Goal: Transaction & Acquisition: Purchase product/service

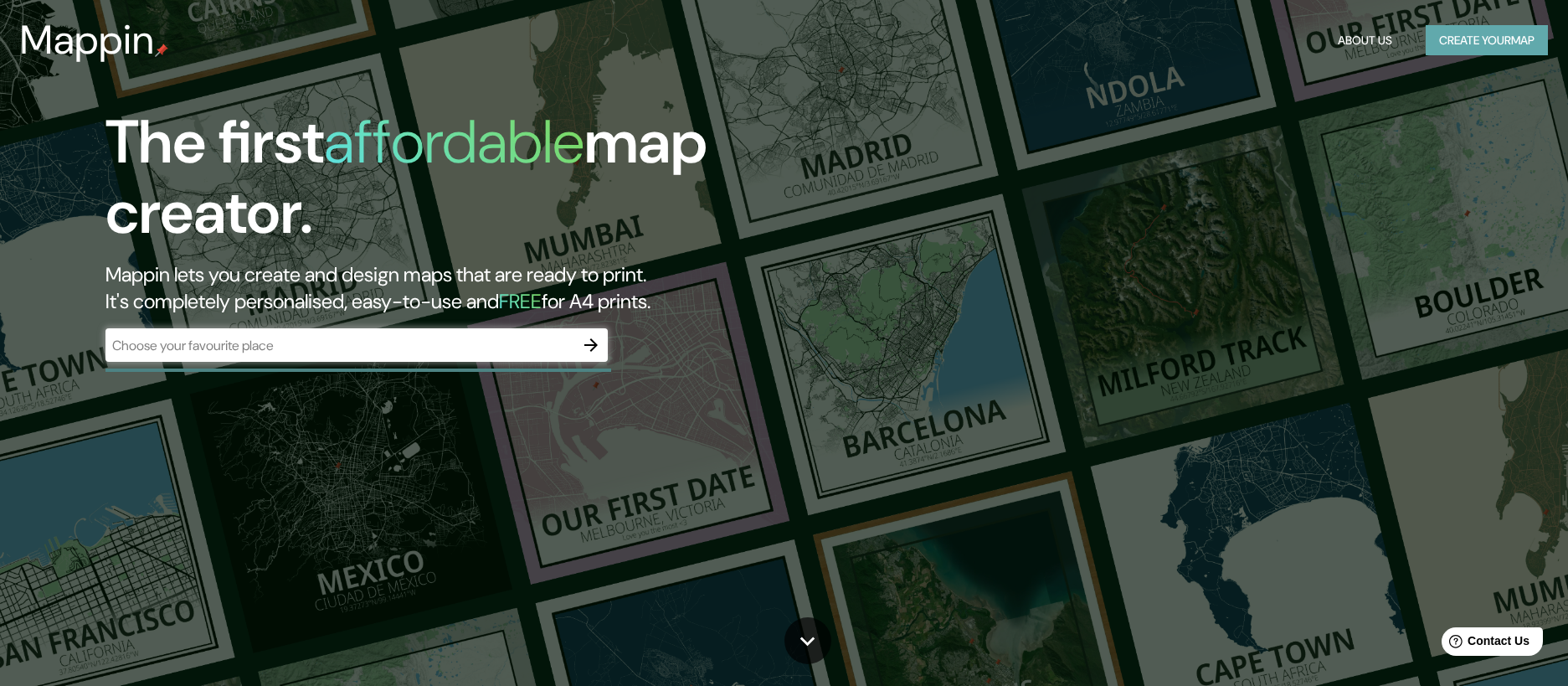
click at [1453, 38] on button "Create your map" at bounding box center [1486, 41] width 122 height 31
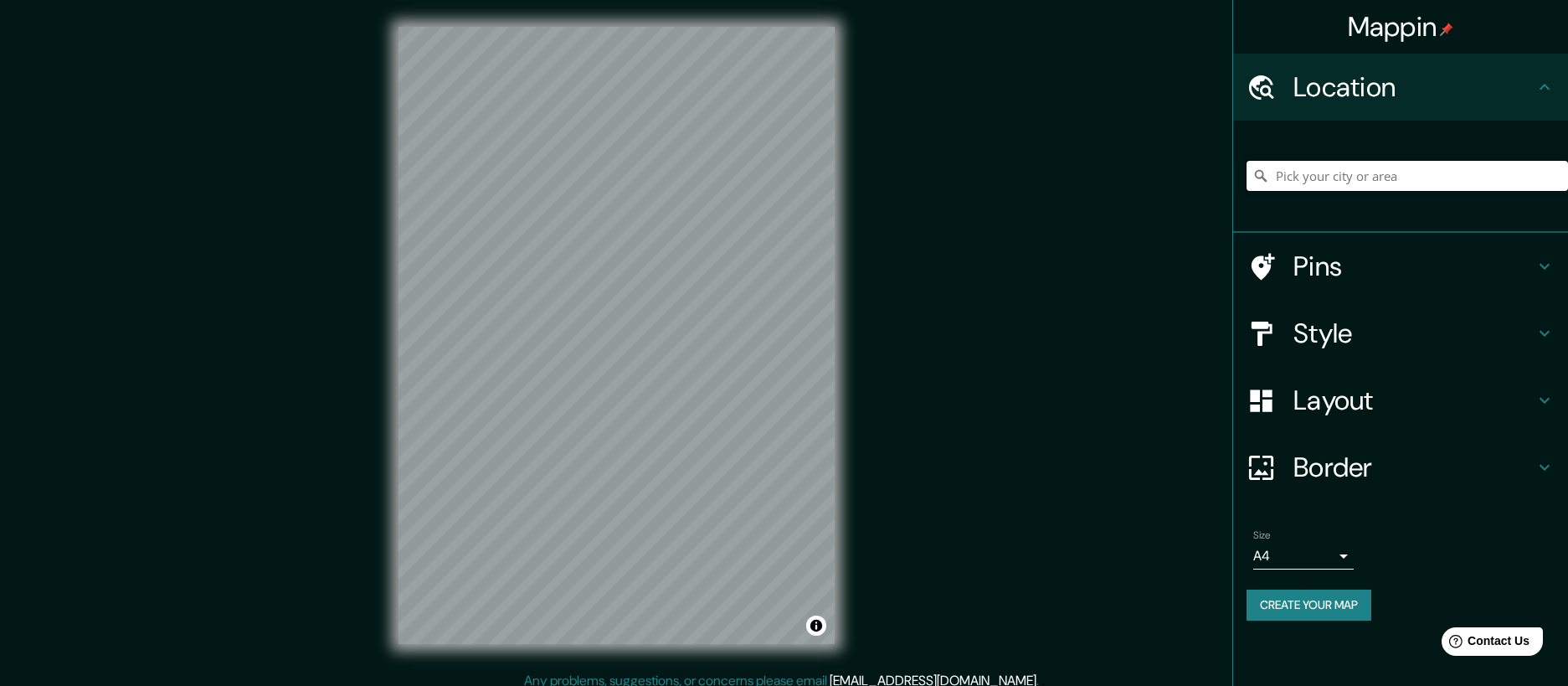
click at [1282, 179] on input "Pick your city or area" at bounding box center [1407, 175] width 321 height 30
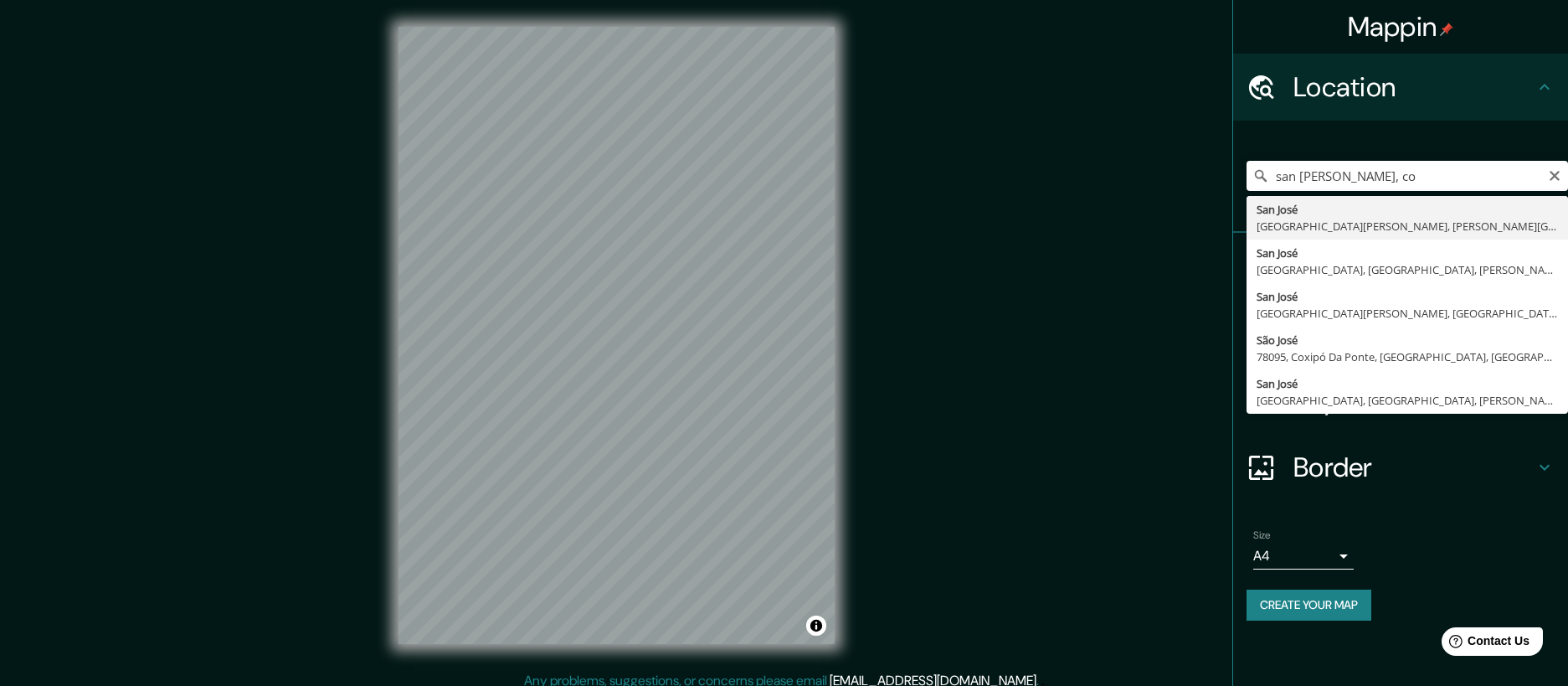
type input "[GEOGRAPHIC_DATA][PERSON_NAME], [GEOGRAPHIC_DATA][PERSON_NAME], [PERSON_NAME][G…"
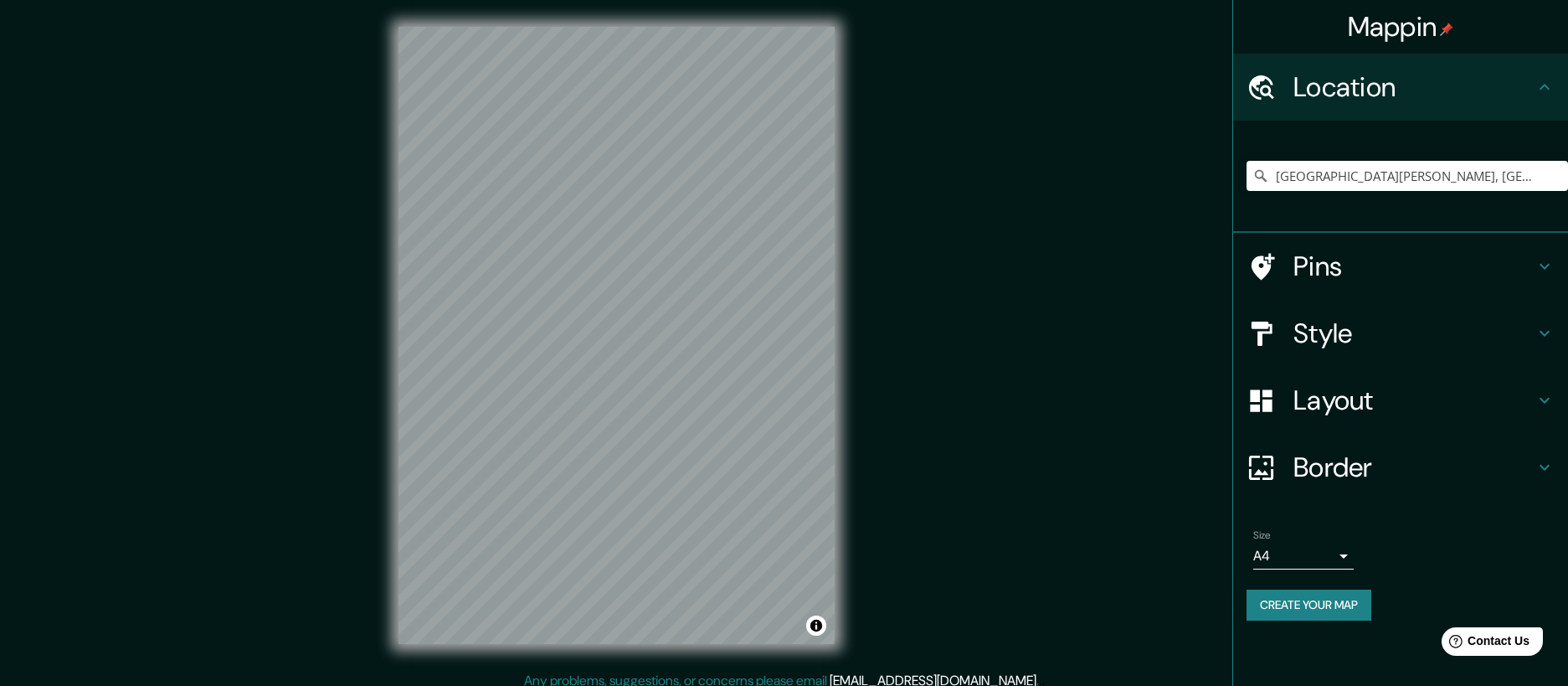
click at [1535, 402] on icon at bounding box center [1544, 400] width 20 height 20
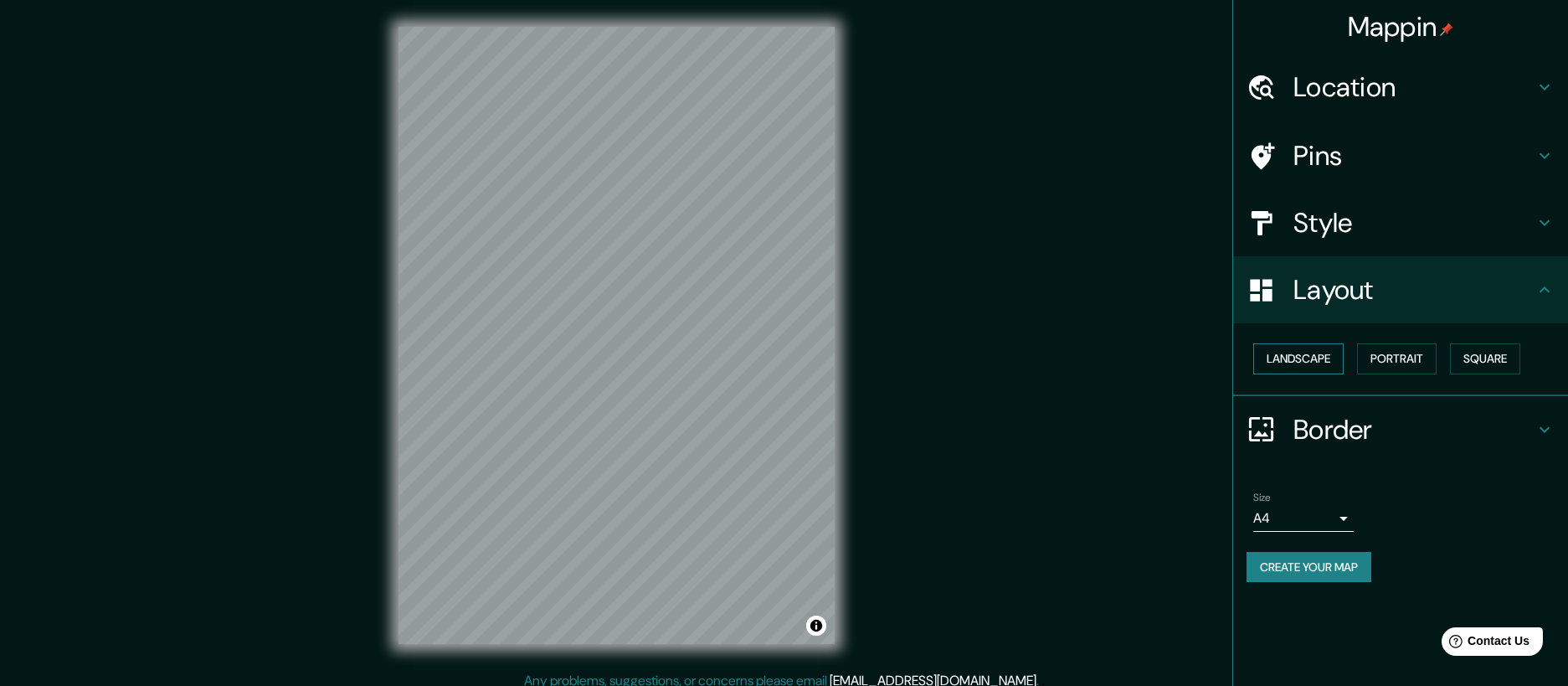
click at [1303, 357] on button "Landscape" at bounding box center [1298, 358] width 91 height 31
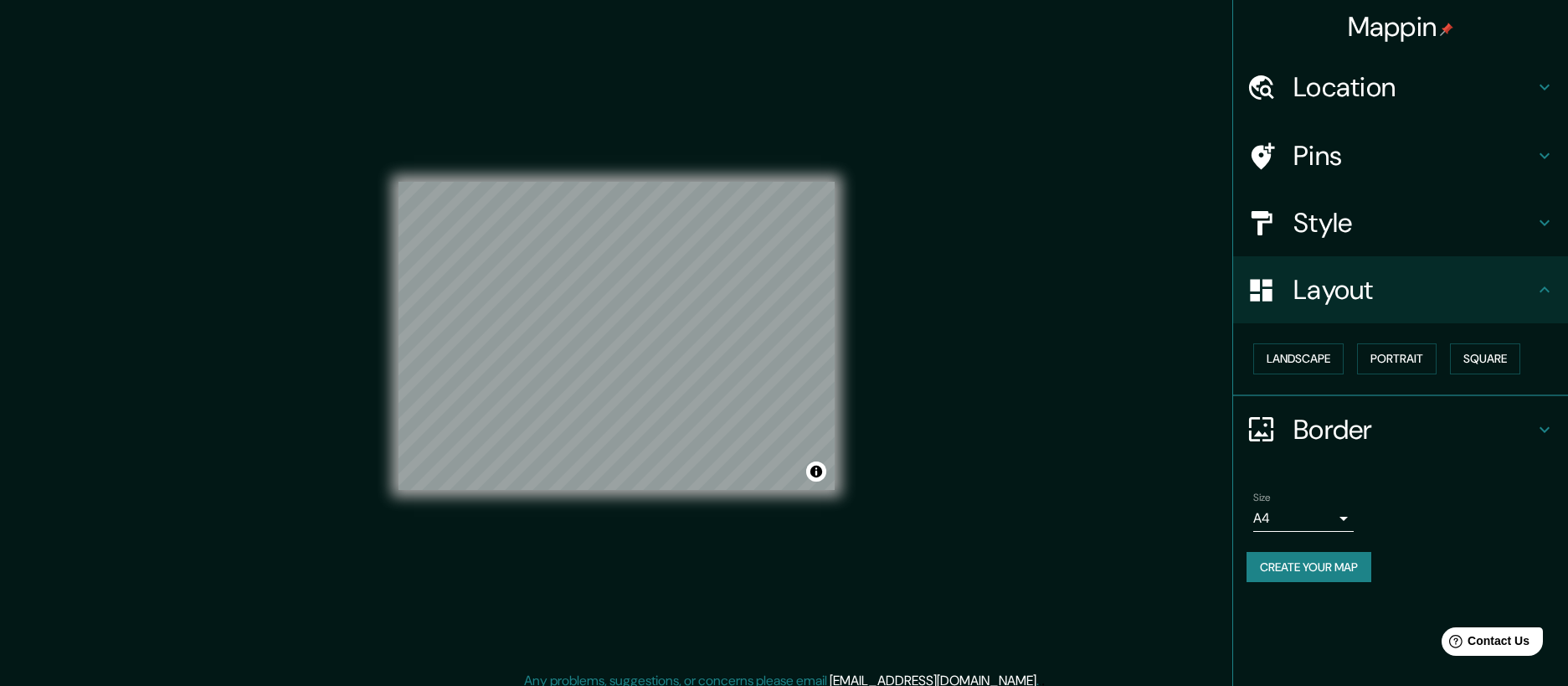
click at [1317, 220] on h4 "Style" at bounding box center [1414, 222] width 241 height 34
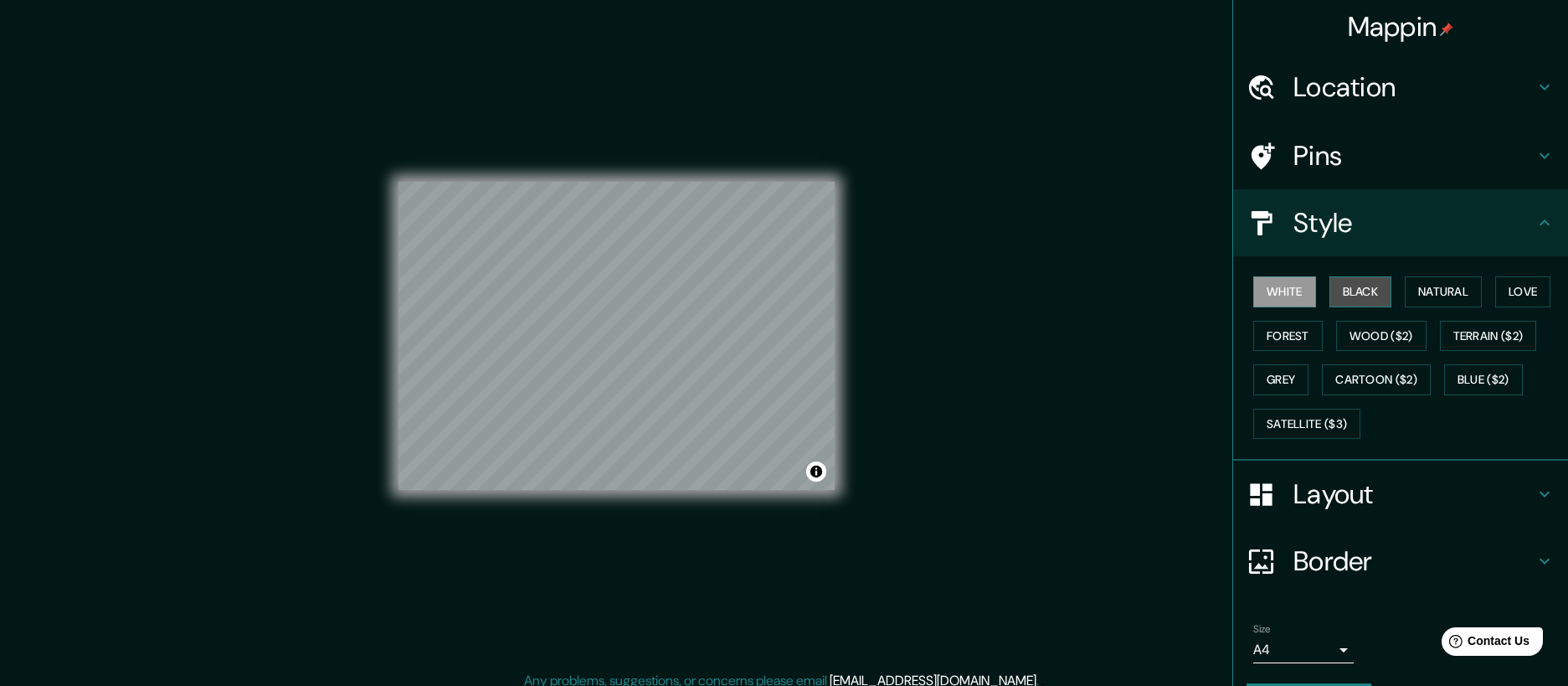
click at [1338, 294] on button "Black" at bounding box center [1360, 291] width 63 height 31
click at [1405, 284] on button "Natural" at bounding box center [1443, 291] width 77 height 31
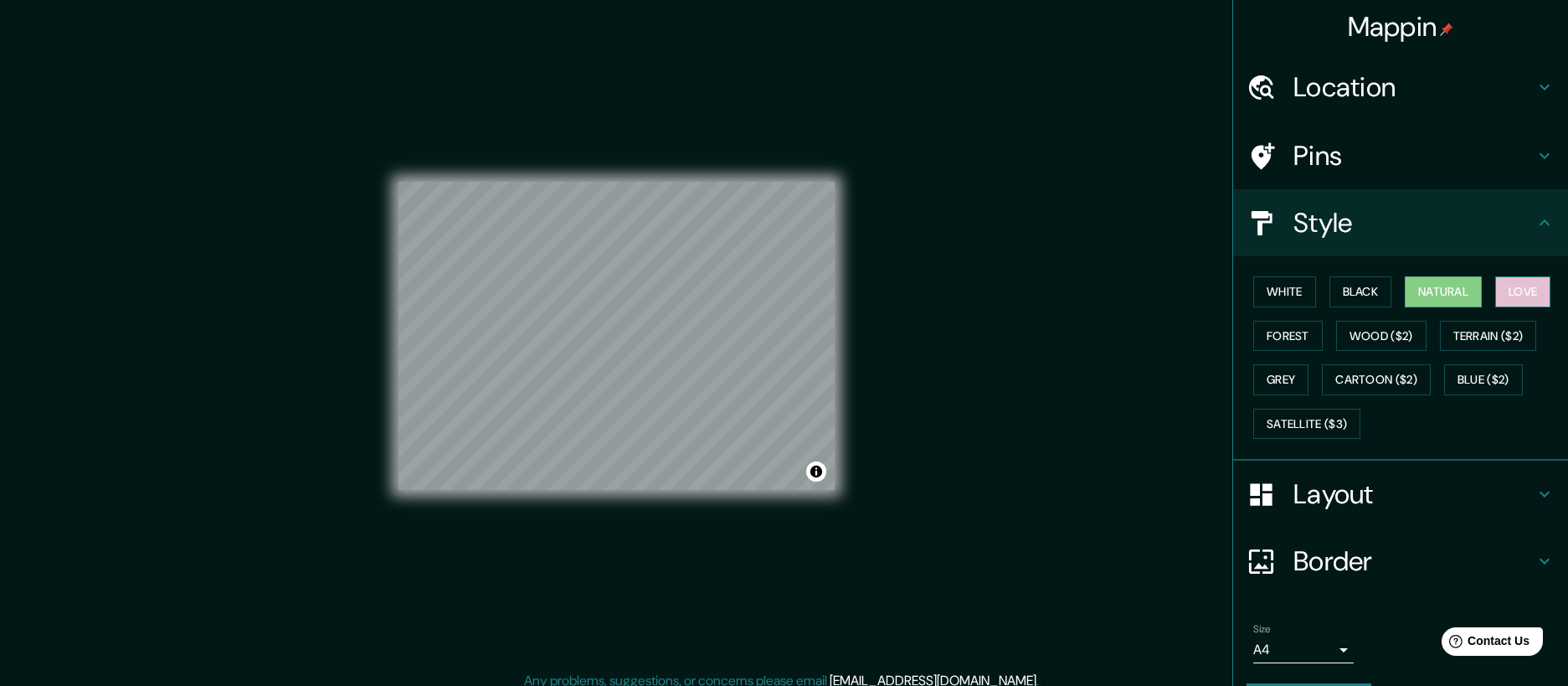
click at [1520, 294] on button "Love" at bounding box center [1523, 291] width 55 height 31
click at [1256, 340] on button "Forest" at bounding box center [1288, 336] width 70 height 31
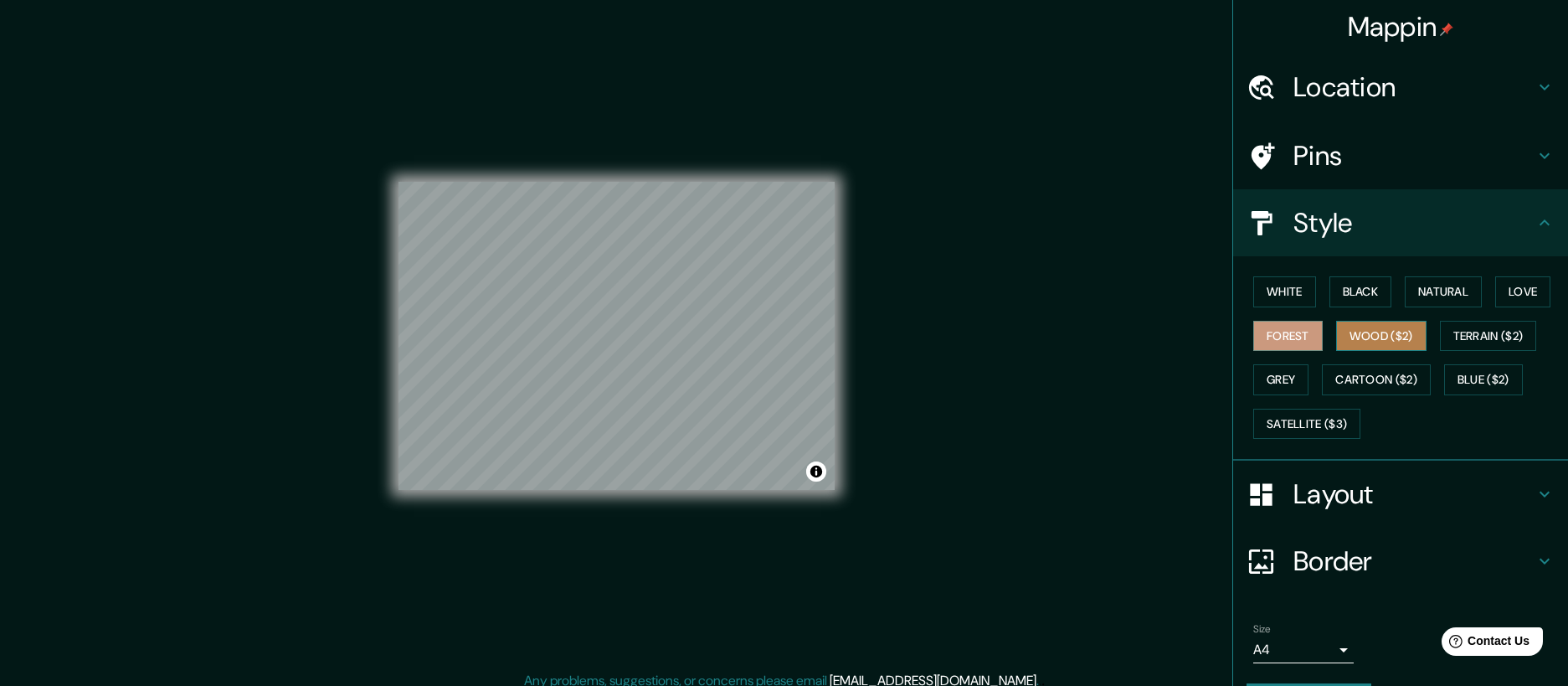
click at [1351, 331] on button "Wood ($2)" at bounding box center [1381, 336] width 91 height 31
click at [1255, 373] on button "Grey" at bounding box center [1280, 379] width 55 height 31
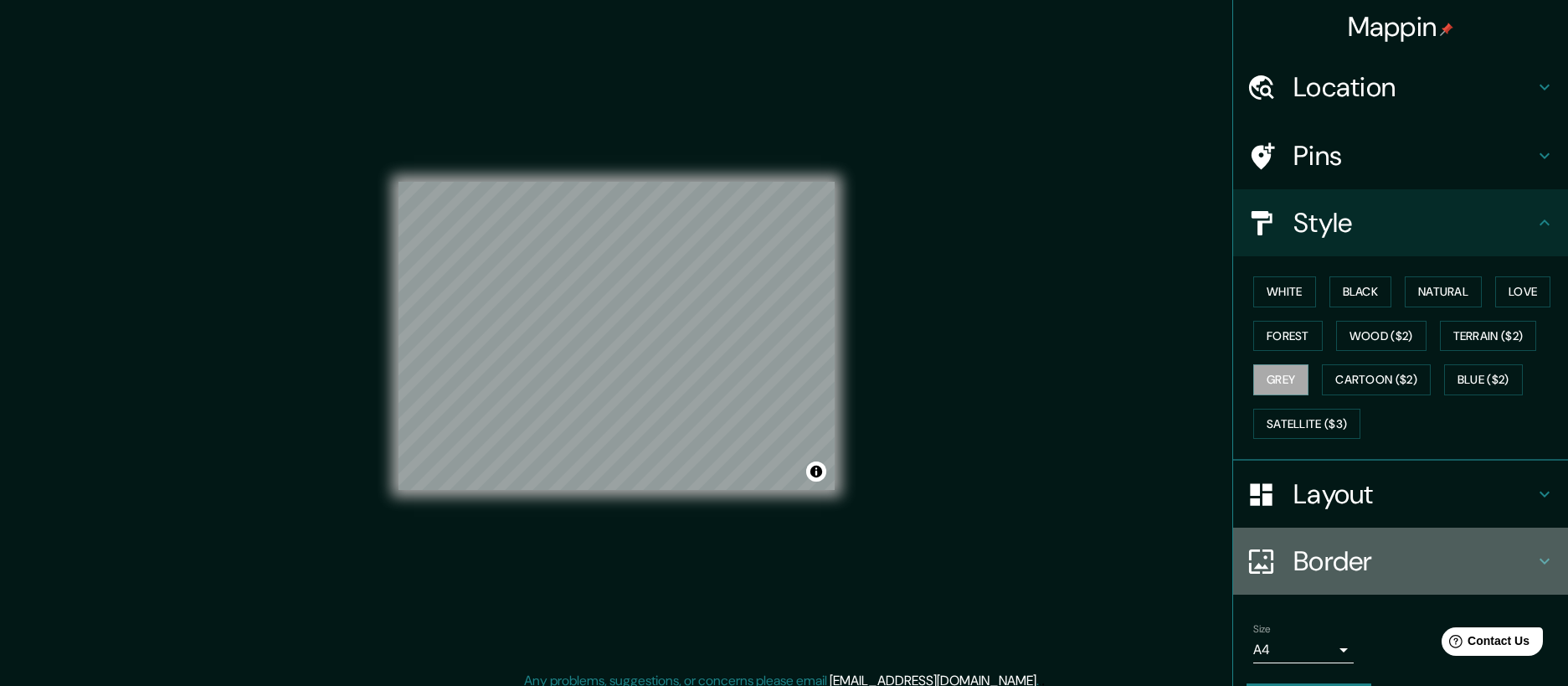
click at [1305, 558] on h4 "Border" at bounding box center [1414, 561] width 241 height 34
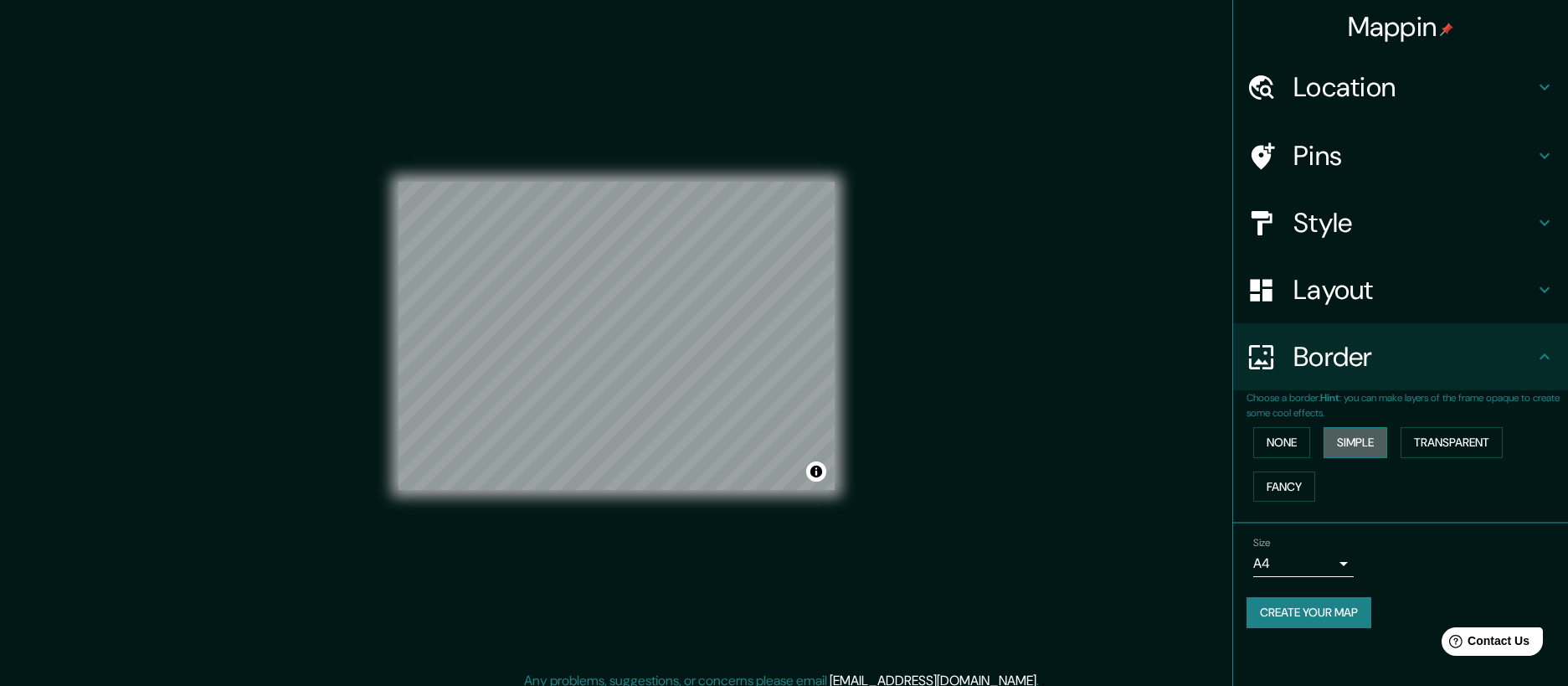
click at [1349, 440] on button "Simple" at bounding box center [1355, 442] width 64 height 31
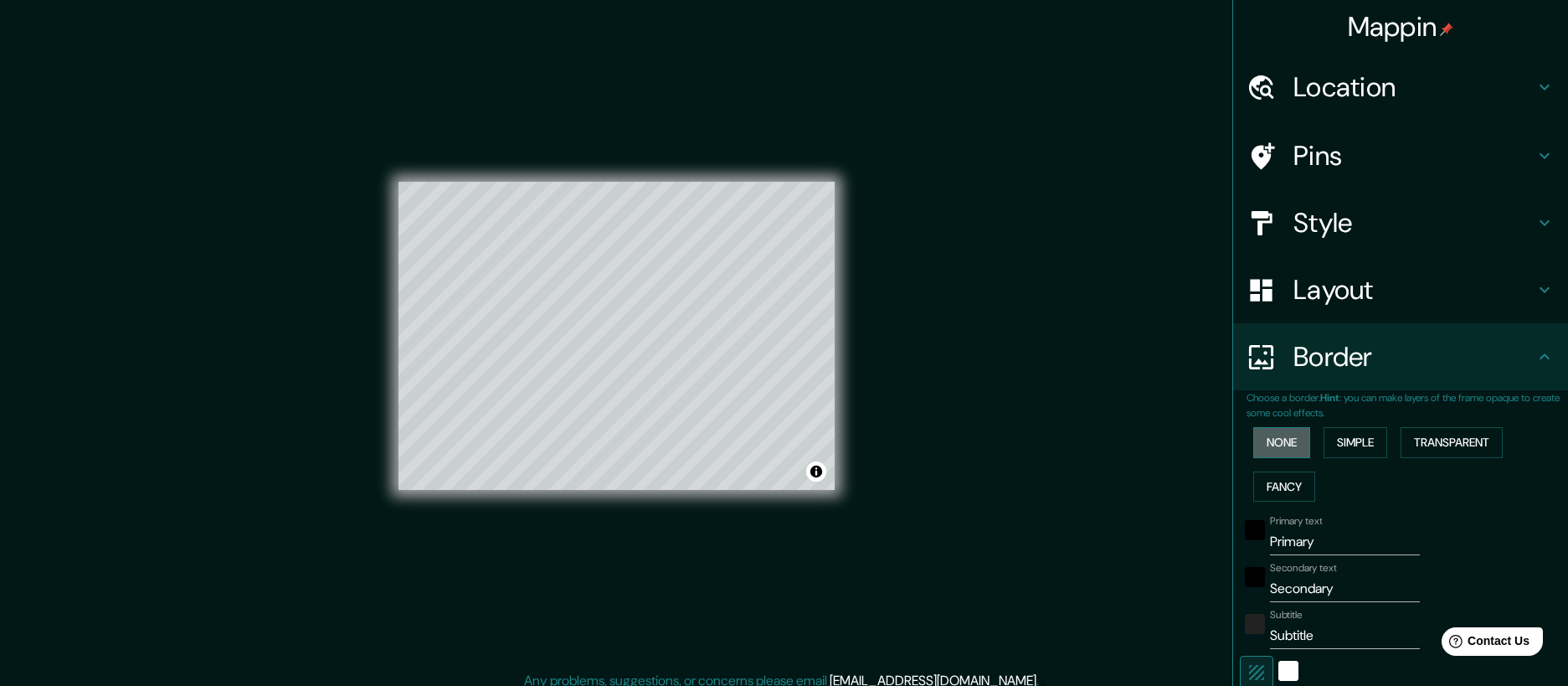
click at [1259, 437] on button "None" at bounding box center [1281, 442] width 57 height 31
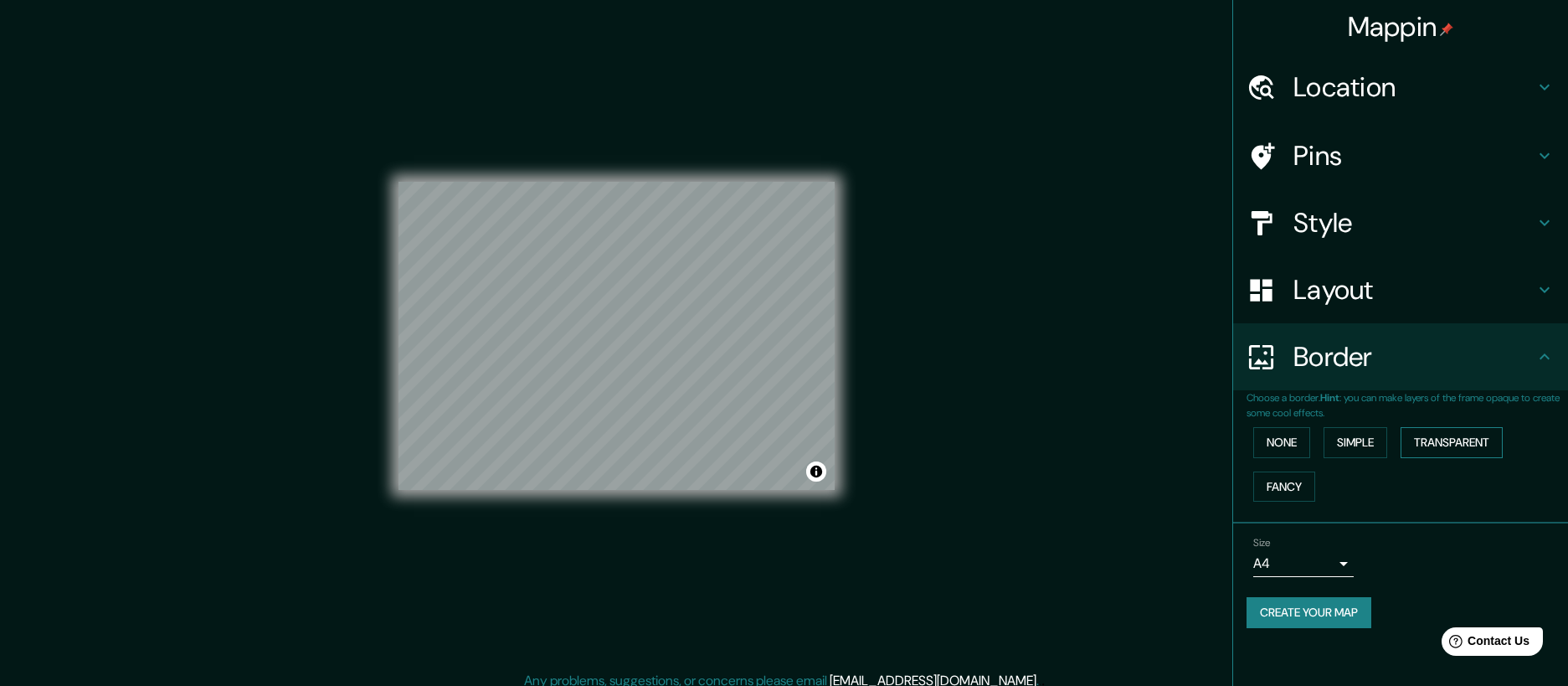
click at [1458, 439] on button "Transparent" at bounding box center [1451, 442] width 103 height 31
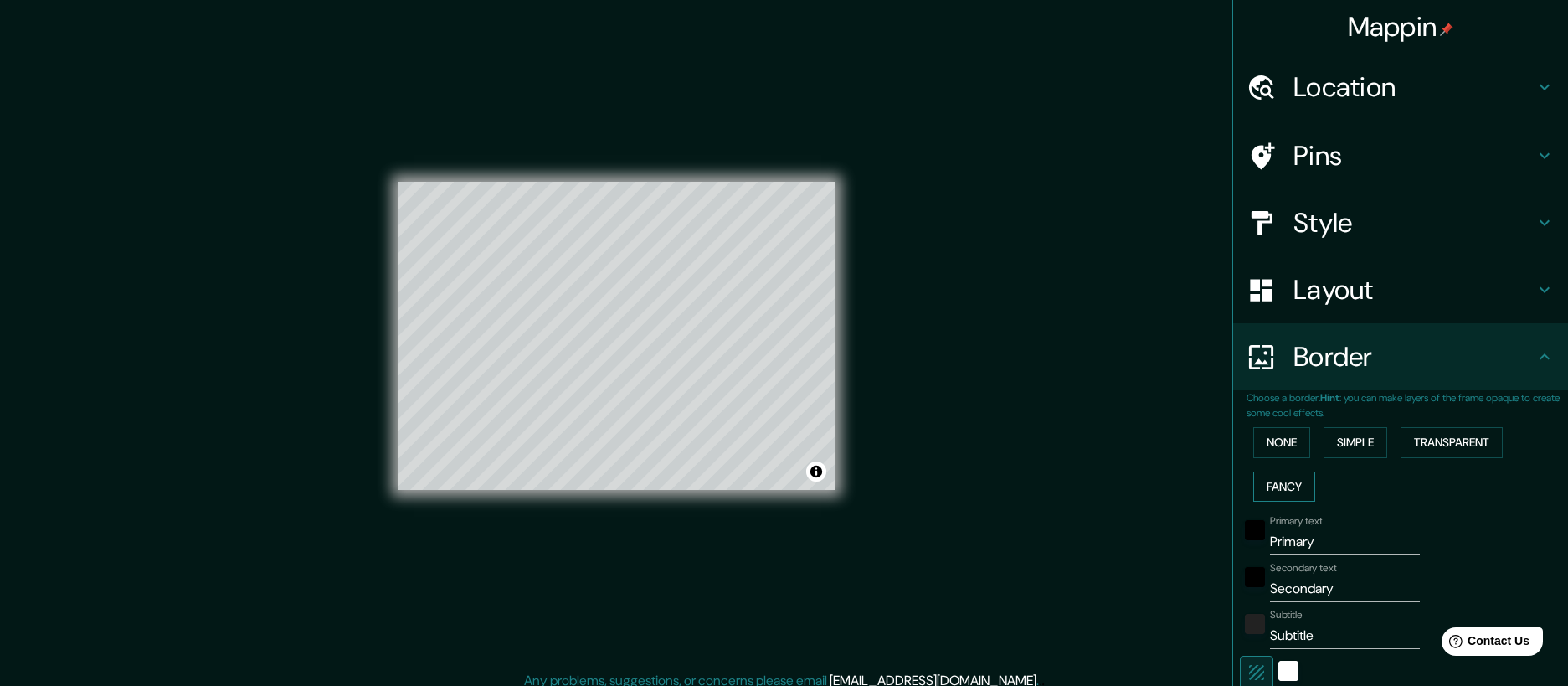
click at [1274, 481] on button "Fancy" at bounding box center [1284, 486] width 62 height 31
click at [1271, 446] on button "None" at bounding box center [1281, 442] width 57 height 31
